Goal: Download file/media

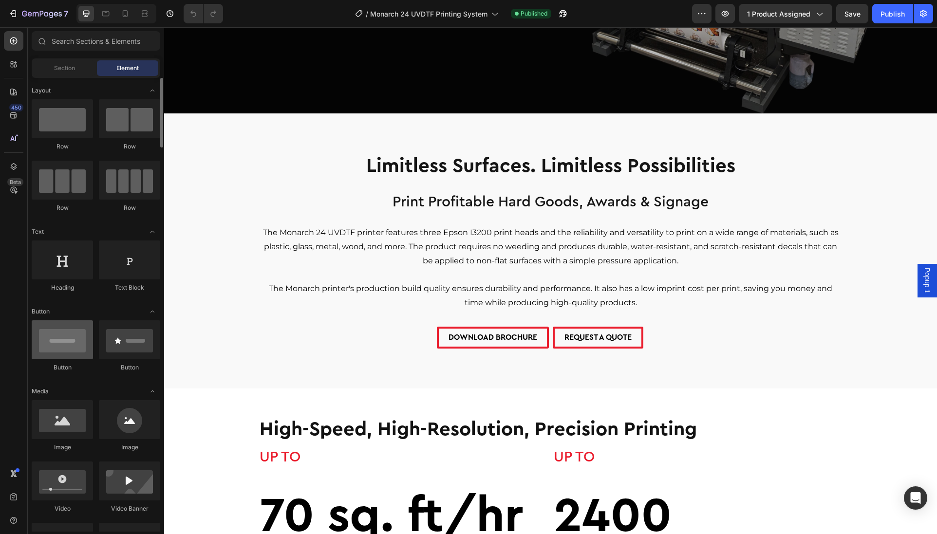
scroll to position [348, 0]
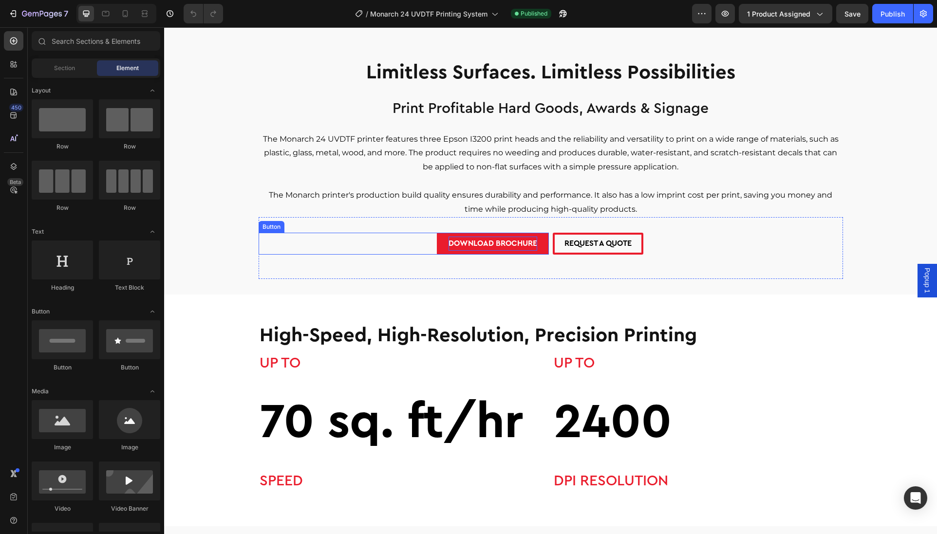
click at [471, 241] on p "DOWNLOAD BROCHURE" at bounding box center [492, 244] width 89 height 14
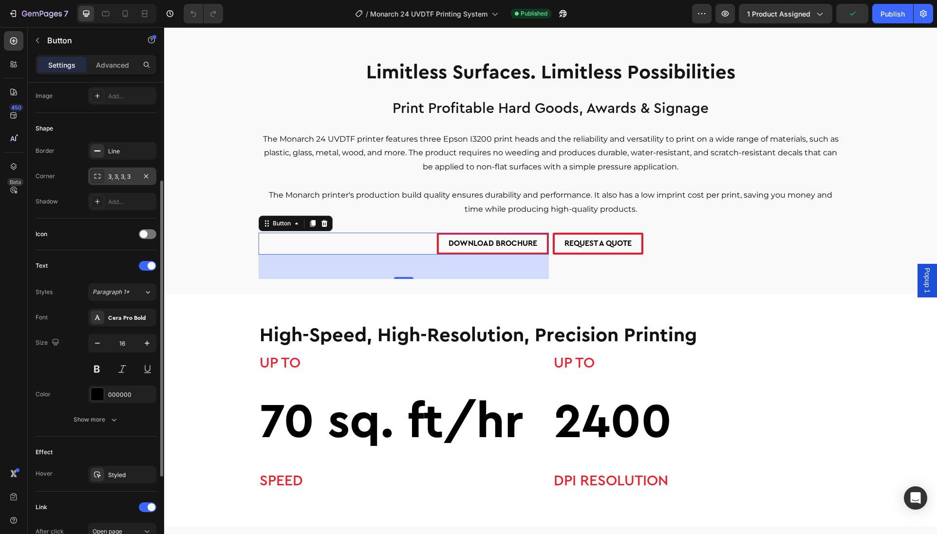
scroll to position [295, 0]
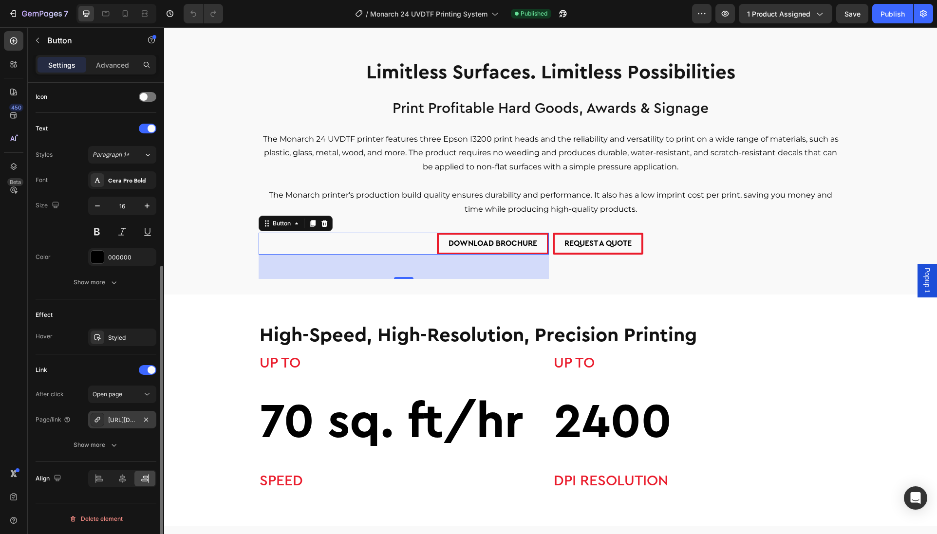
click at [124, 422] on div "[URL][DOMAIN_NAME]" at bounding box center [122, 420] width 28 height 9
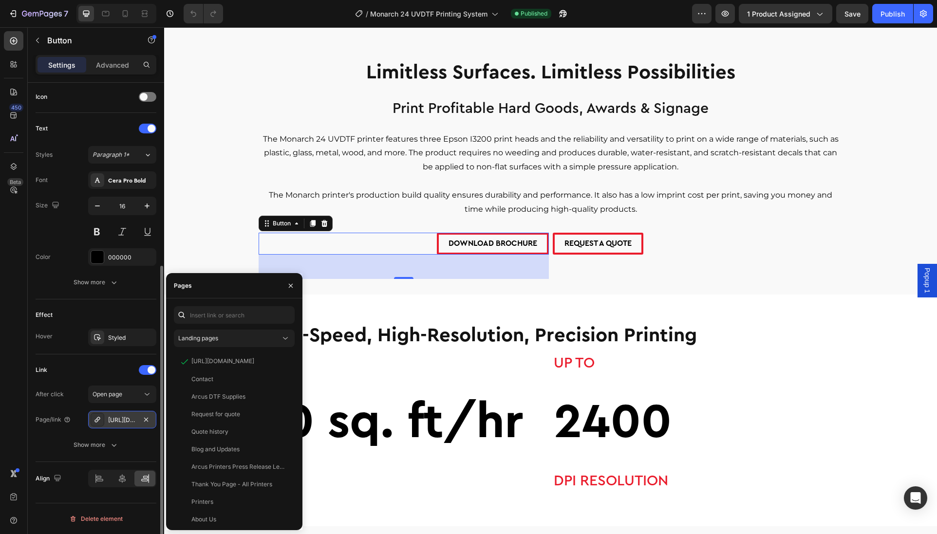
click at [124, 422] on div "[URL][DOMAIN_NAME]" at bounding box center [122, 420] width 28 height 9
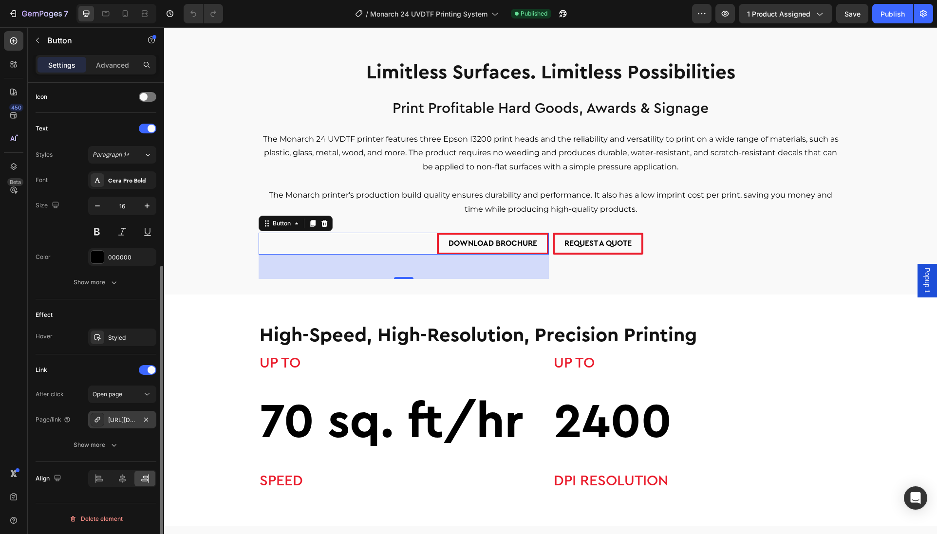
click at [124, 422] on div "[URL][DOMAIN_NAME]" at bounding box center [122, 420] width 28 height 9
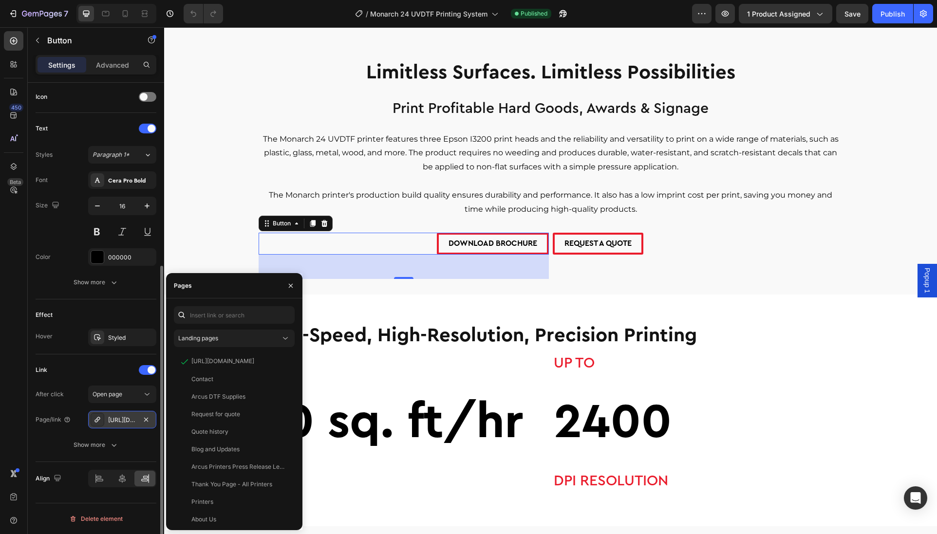
click at [97, 421] on icon at bounding box center [97, 420] width 8 height 8
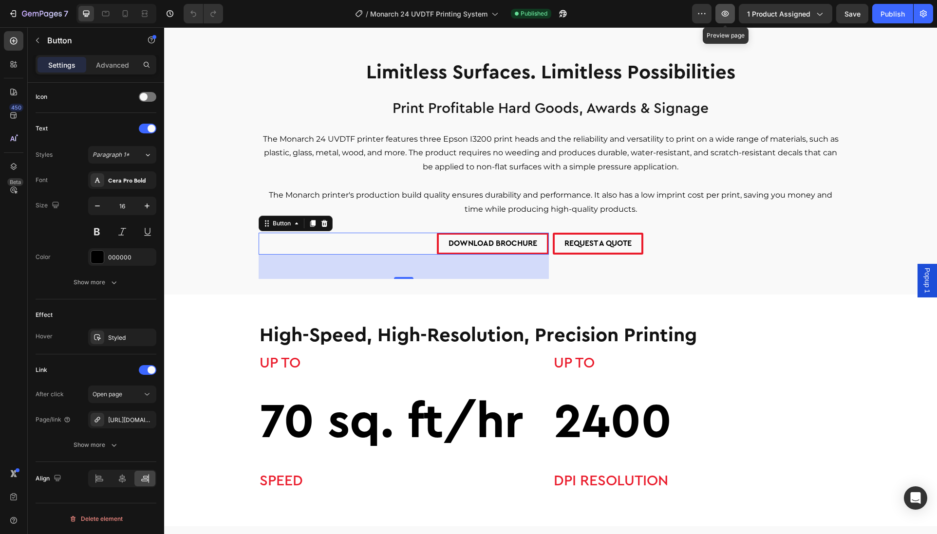
click at [723, 19] on button "button" at bounding box center [724, 13] width 19 height 19
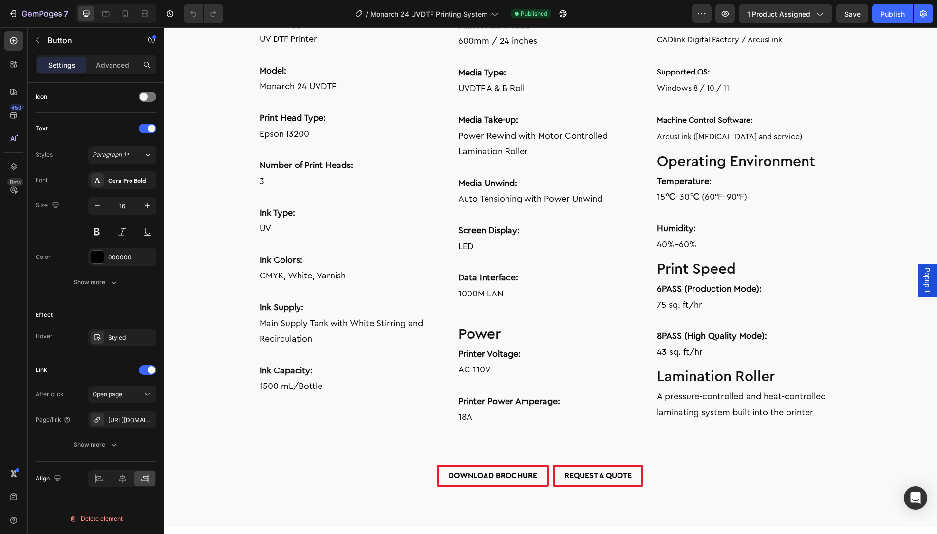
scroll to position [1885, 0]
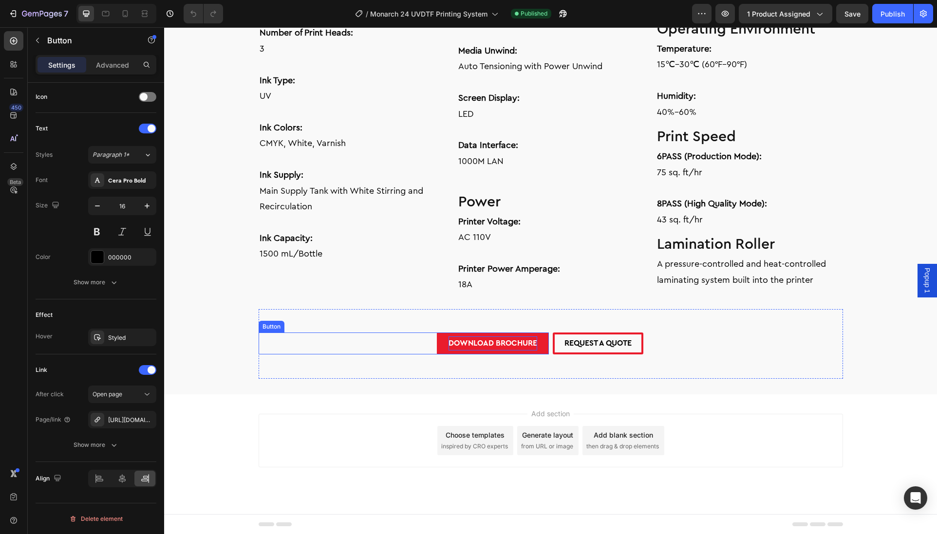
click at [464, 340] on p "DOWNLOAD BROCHURE" at bounding box center [492, 343] width 89 height 14
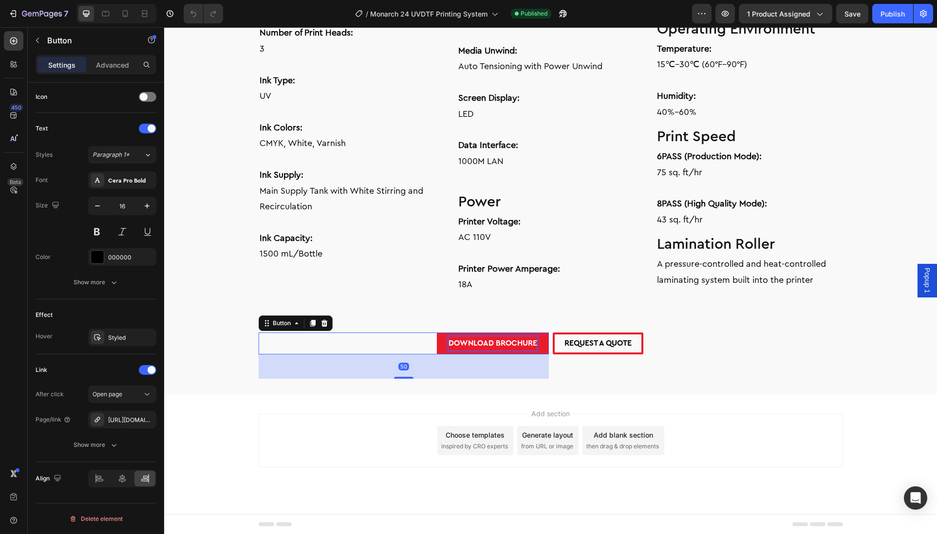
click at [504, 344] on p "DOWNLOAD BROCHURE" at bounding box center [492, 343] width 89 height 14
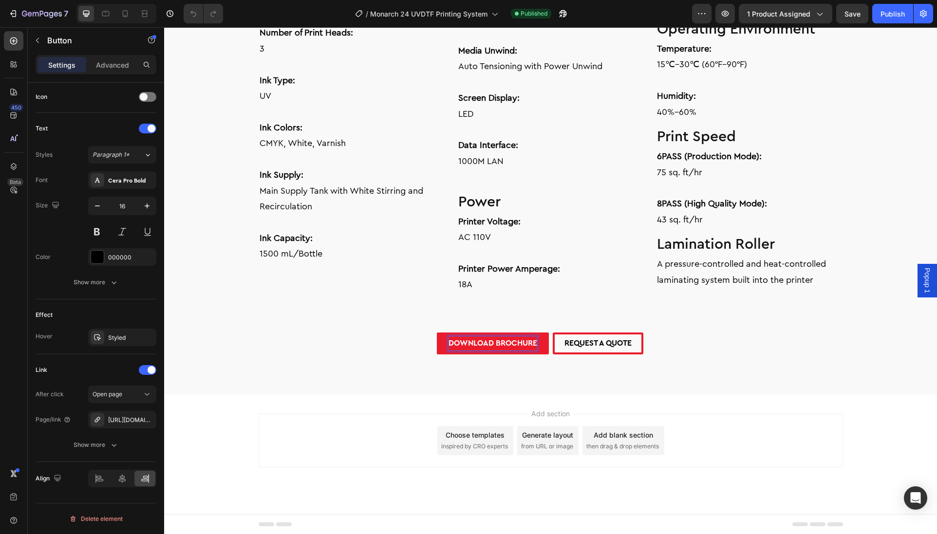
click at [437, 346] on link "DOWNLOAD BROCHURE" at bounding box center [493, 344] width 112 height 22
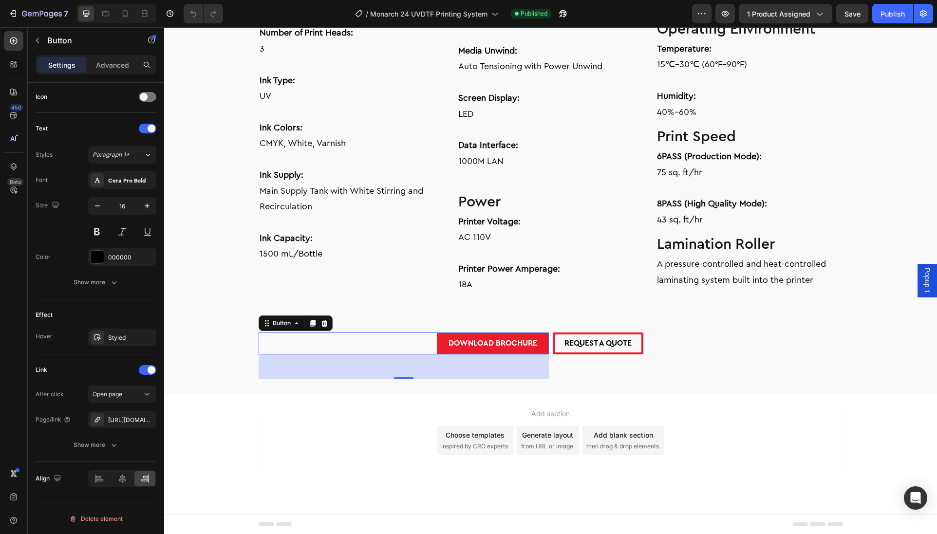
click at [437, 344] on link "DOWNLOAD BROCHURE" at bounding box center [493, 344] width 112 height 22
click at [121, 416] on div "[URL][DOMAIN_NAME]" at bounding box center [122, 420] width 28 height 9
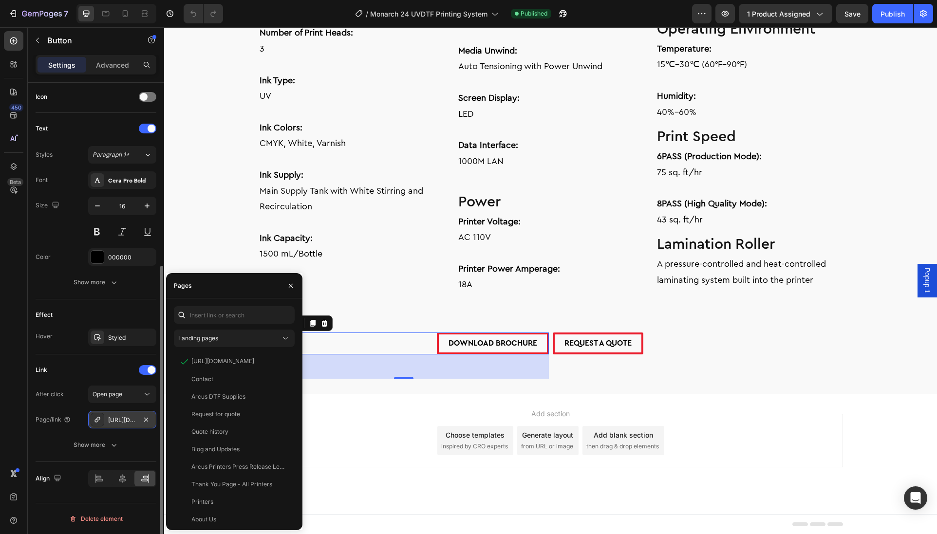
click at [114, 418] on div "[URL][DOMAIN_NAME]" at bounding box center [122, 420] width 28 height 9
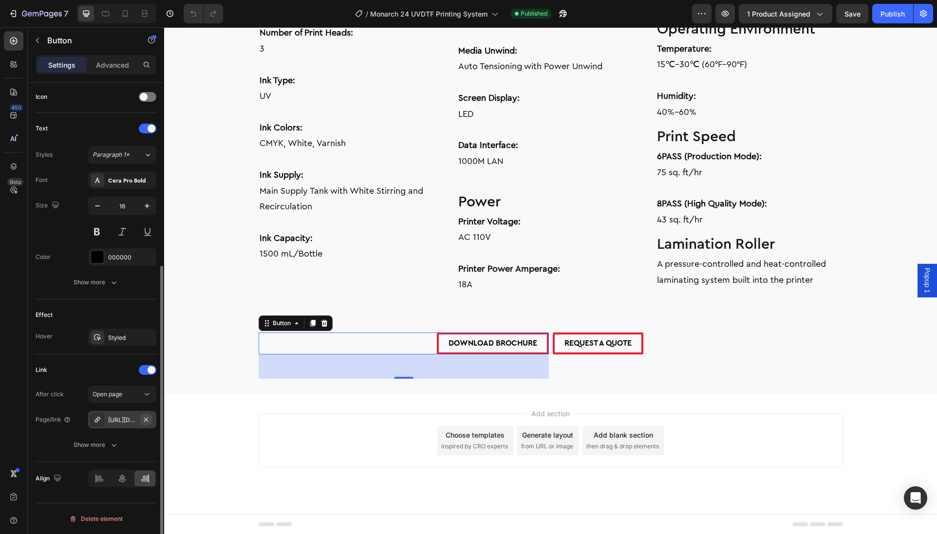
click at [149, 418] on icon "button" at bounding box center [146, 420] width 8 height 8
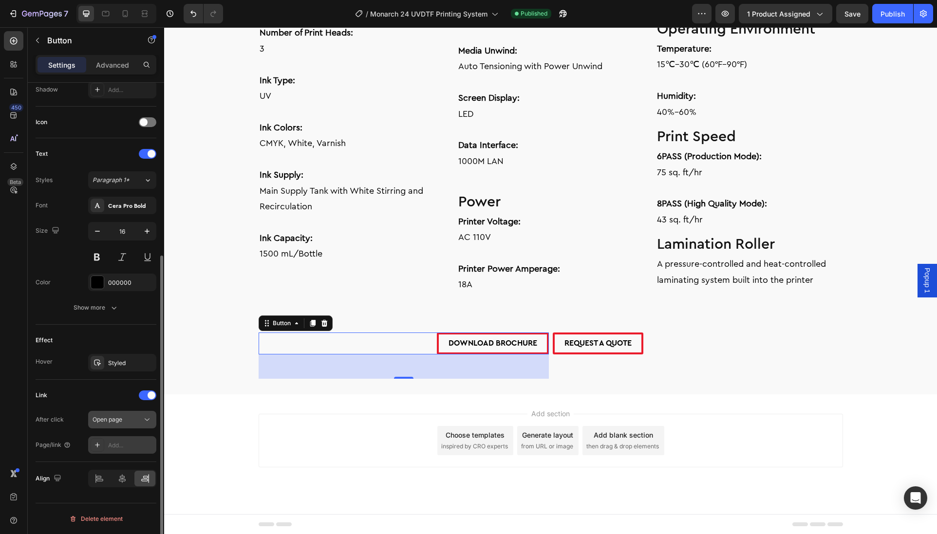
scroll to position [270, 0]
click at [116, 440] on div "Add..." at bounding box center [122, 445] width 68 height 18
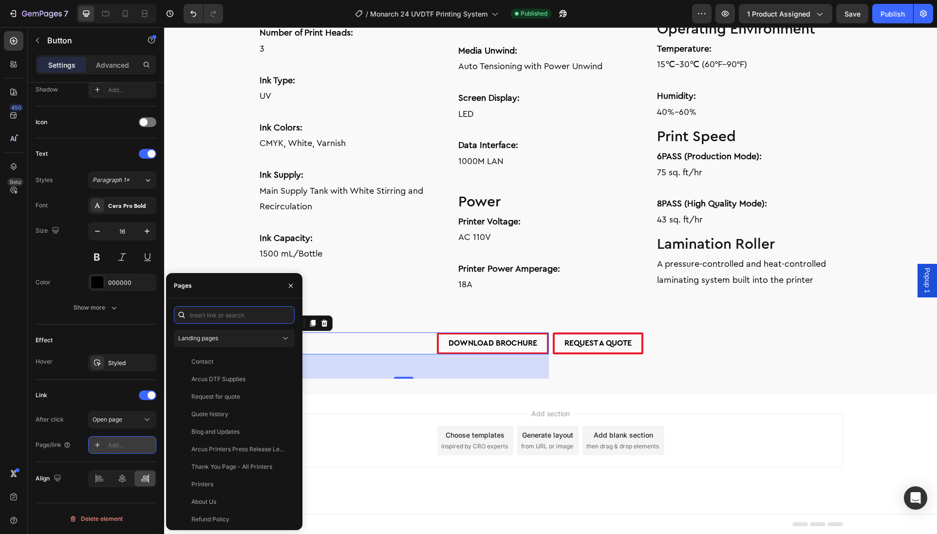
paste input "[URL][DOMAIN_NAME]"
type input "[URL][DOMAIN_NAME]"
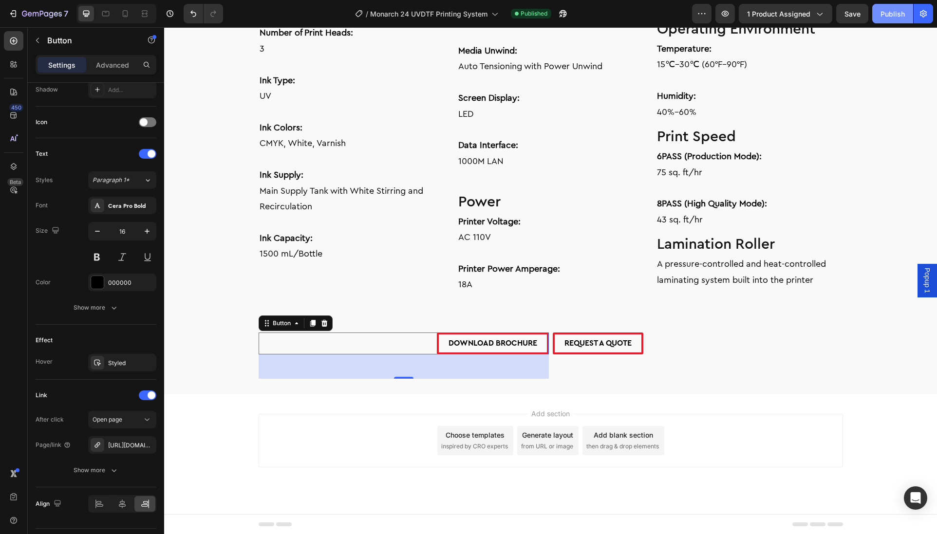
click at [886, 15] on div "Publish" at bounding box center [892, 14] width 24 height 10
click at [23, 11] on icon "button" at bounding box center [24, 14] width 5 height 6
